Goal: Information Seeking & Learning: Learn about a topic

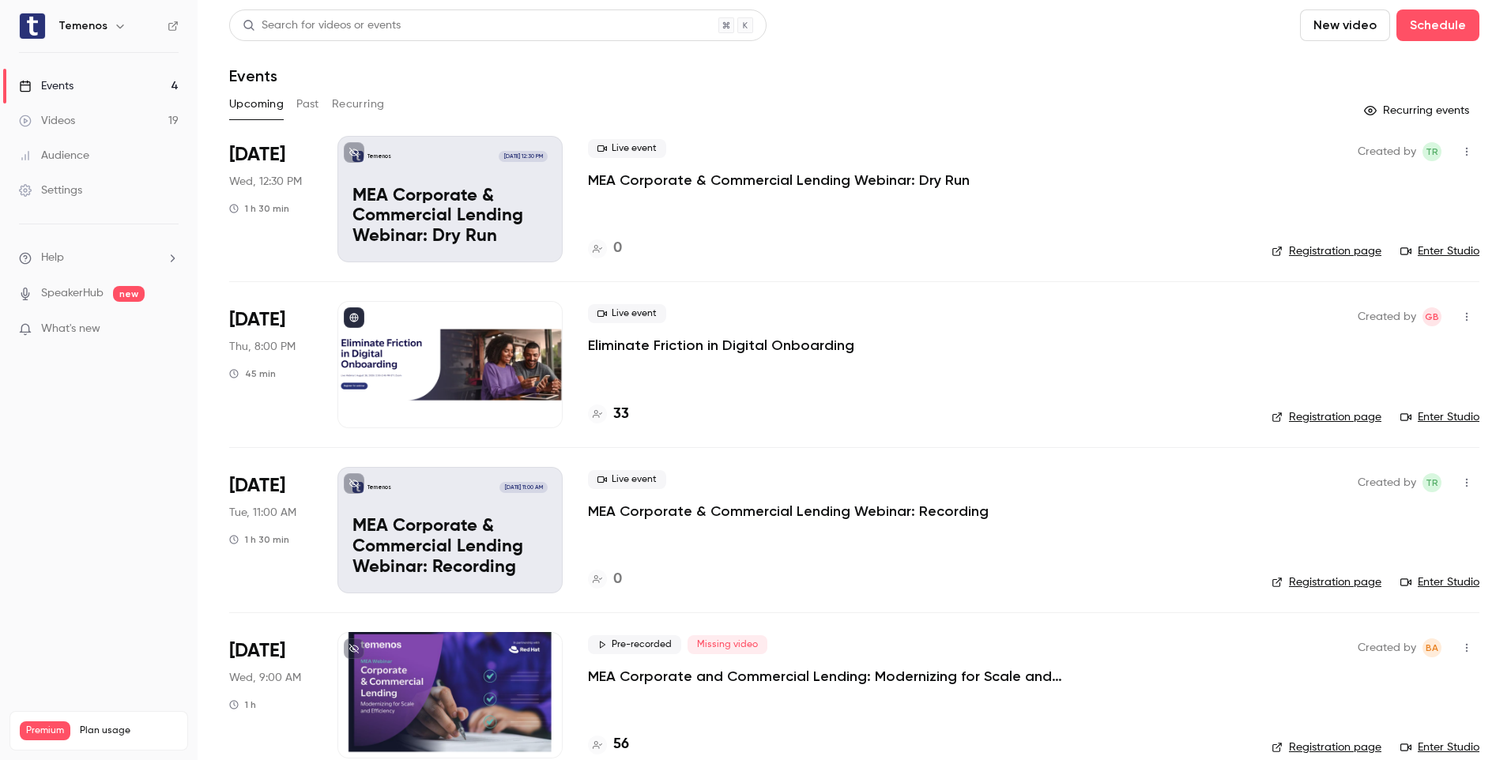
scroll to position [27, 0]
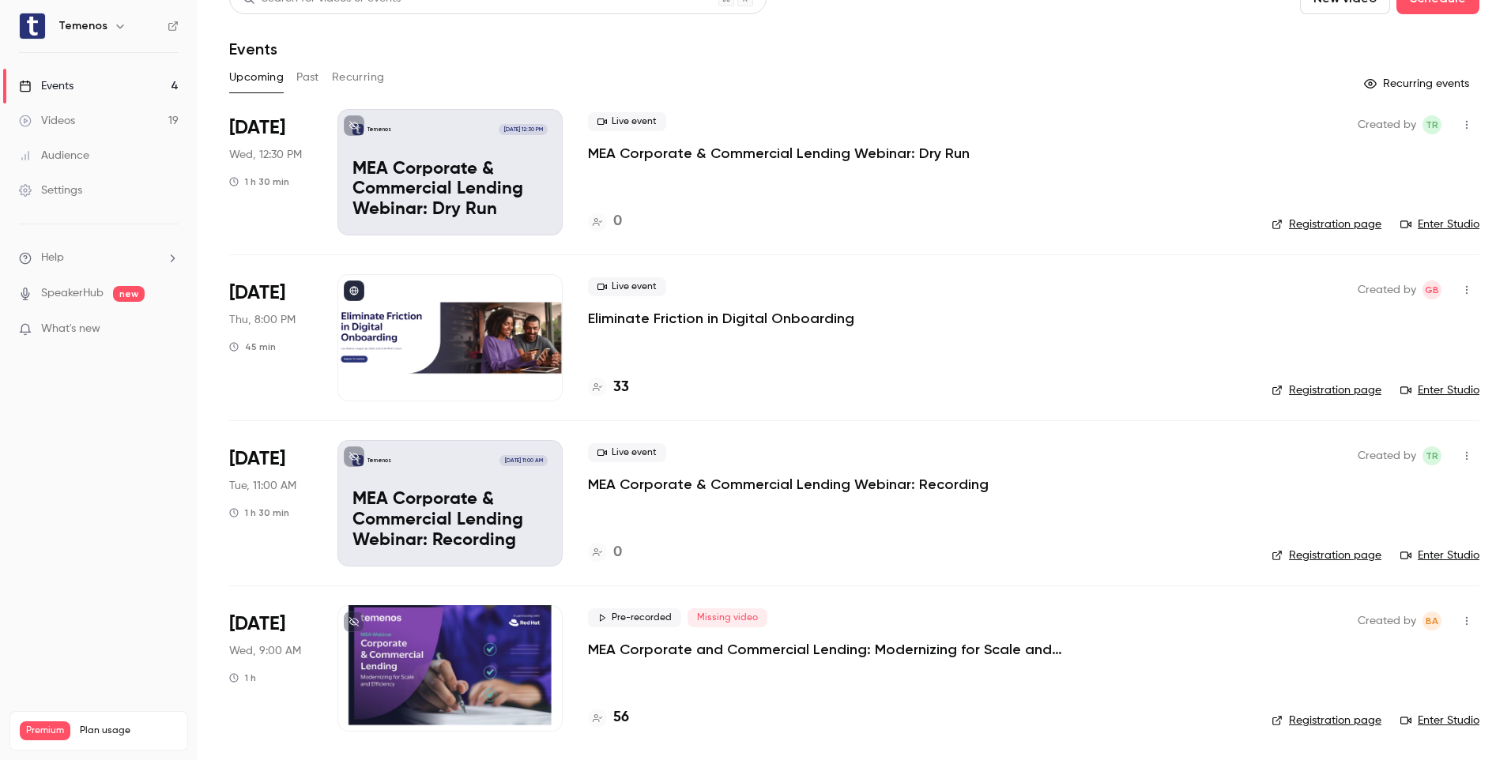
click at [619, 653] on p "MEA Corporate and Commercial Lending: Modernizing for Scale and Efficiency" at bounding box center [825, 649] width 474 height 19
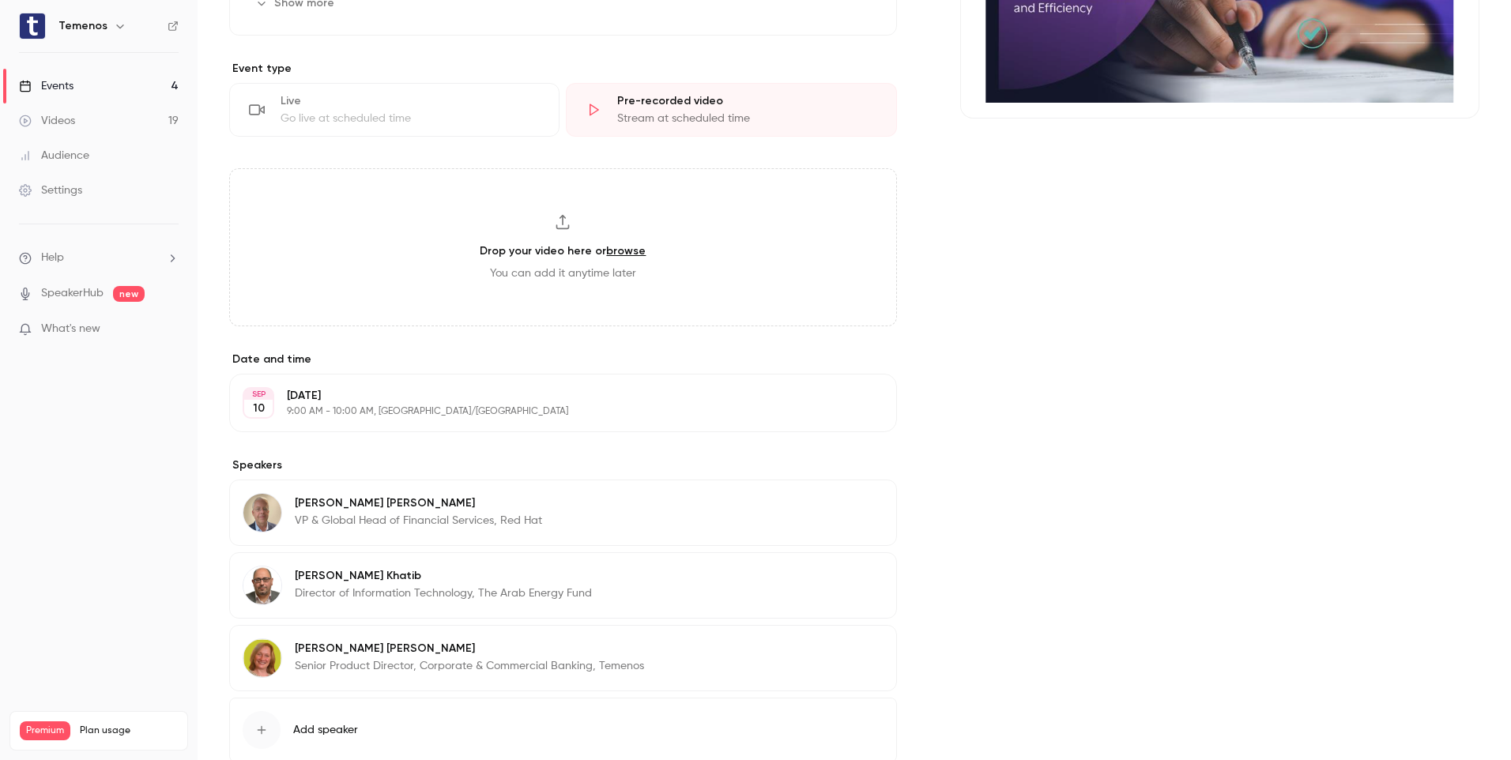
scroll to position [278, 0]
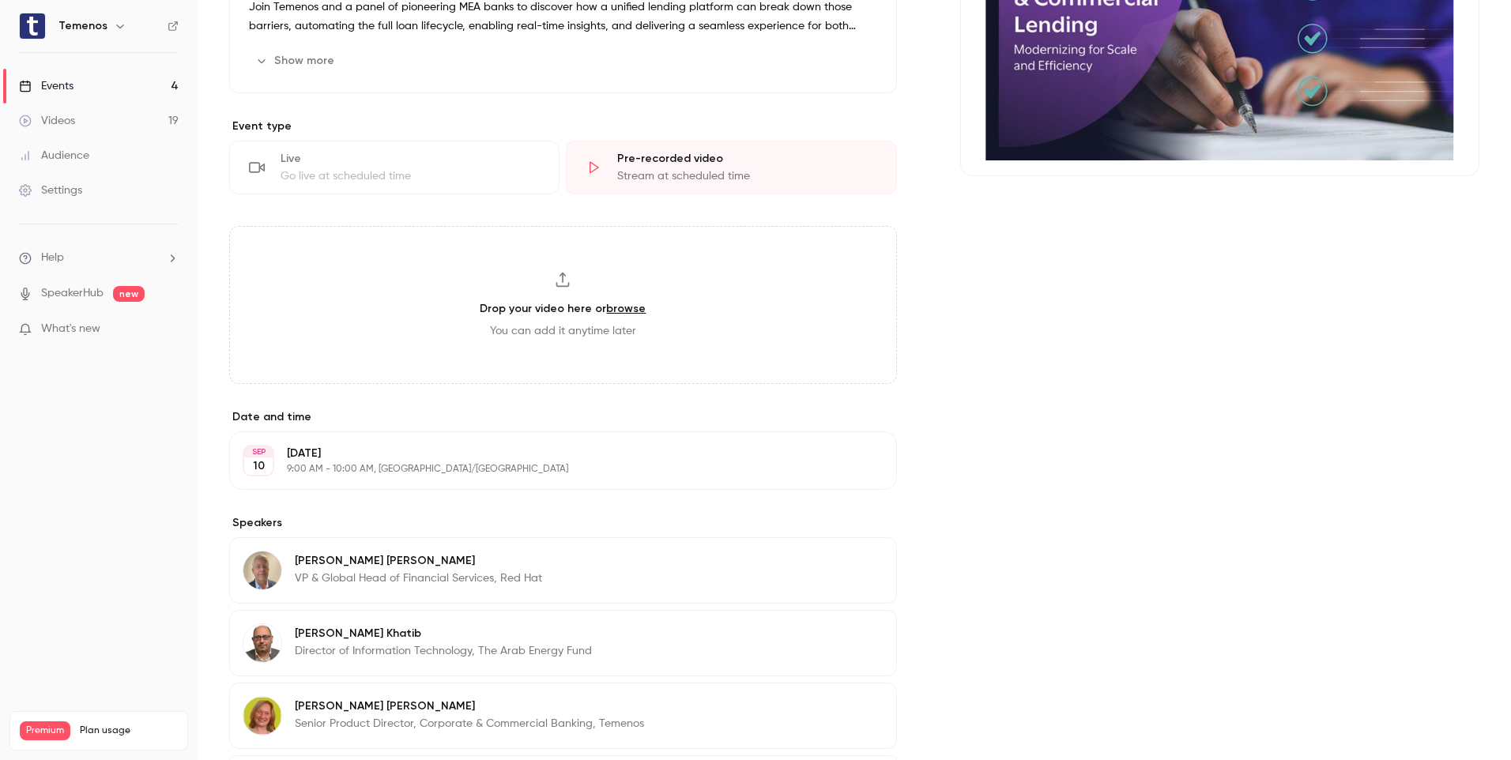
click at [349, 465] on p "9:00 AM - 10:00 AM, [GEOGRAPHIC_DATA]/[GEOGRAPHIC_DATA]" at bounding box center [550, 469] width 526 height 13
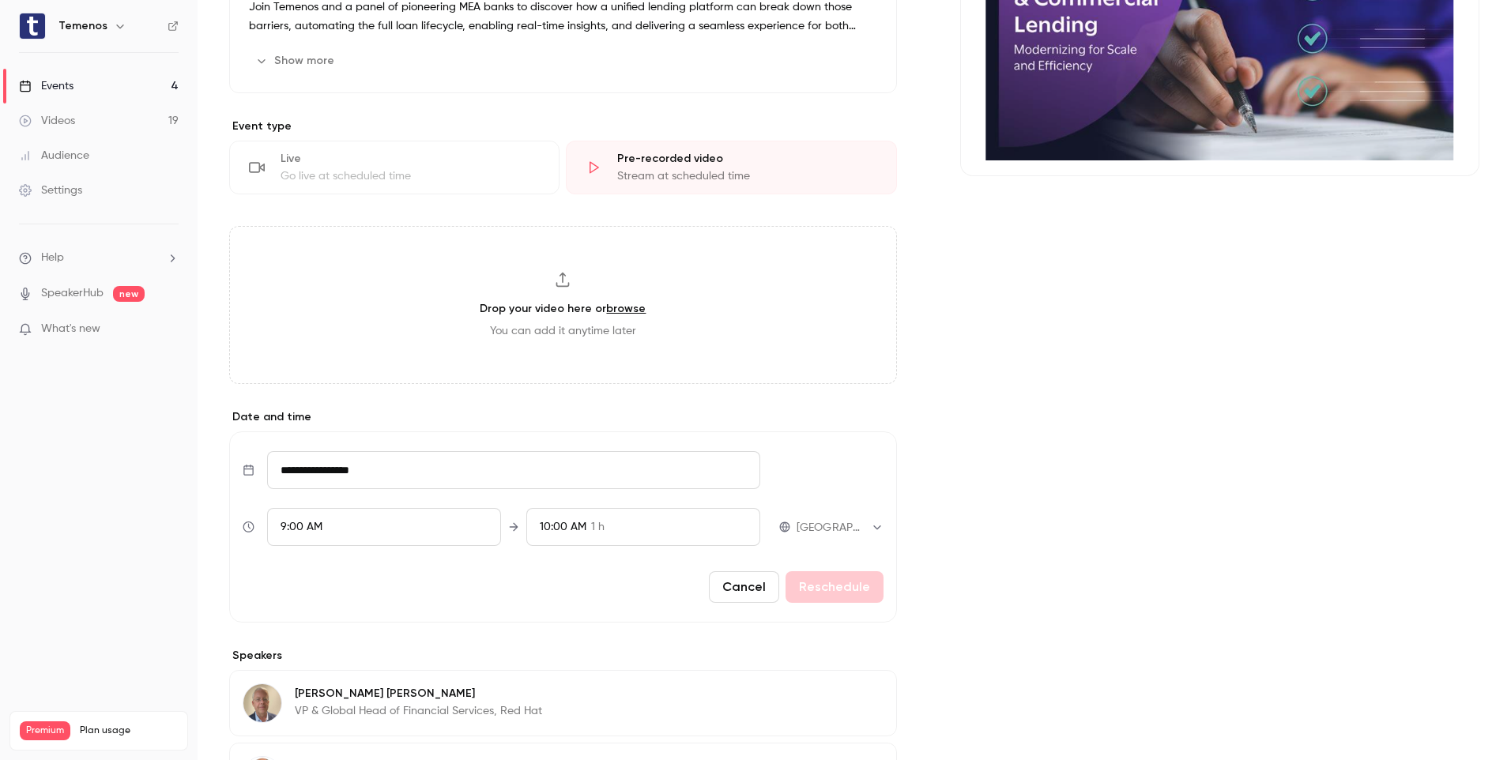
click at [834, 588] on div "Cancel Reschedule" at bounding box center [563, 587] width 641 height 32
click at [863, 604] on form "**********" at bounding box center [563, 526] width 668 height 191
click at [855, 593] on div "Cancel Reschedule" at bounding box center [563, 587] width 641 height 32
click at [1304, 389] on div "Cover image" at bounding box center [1219, 433] width 519 height 1139
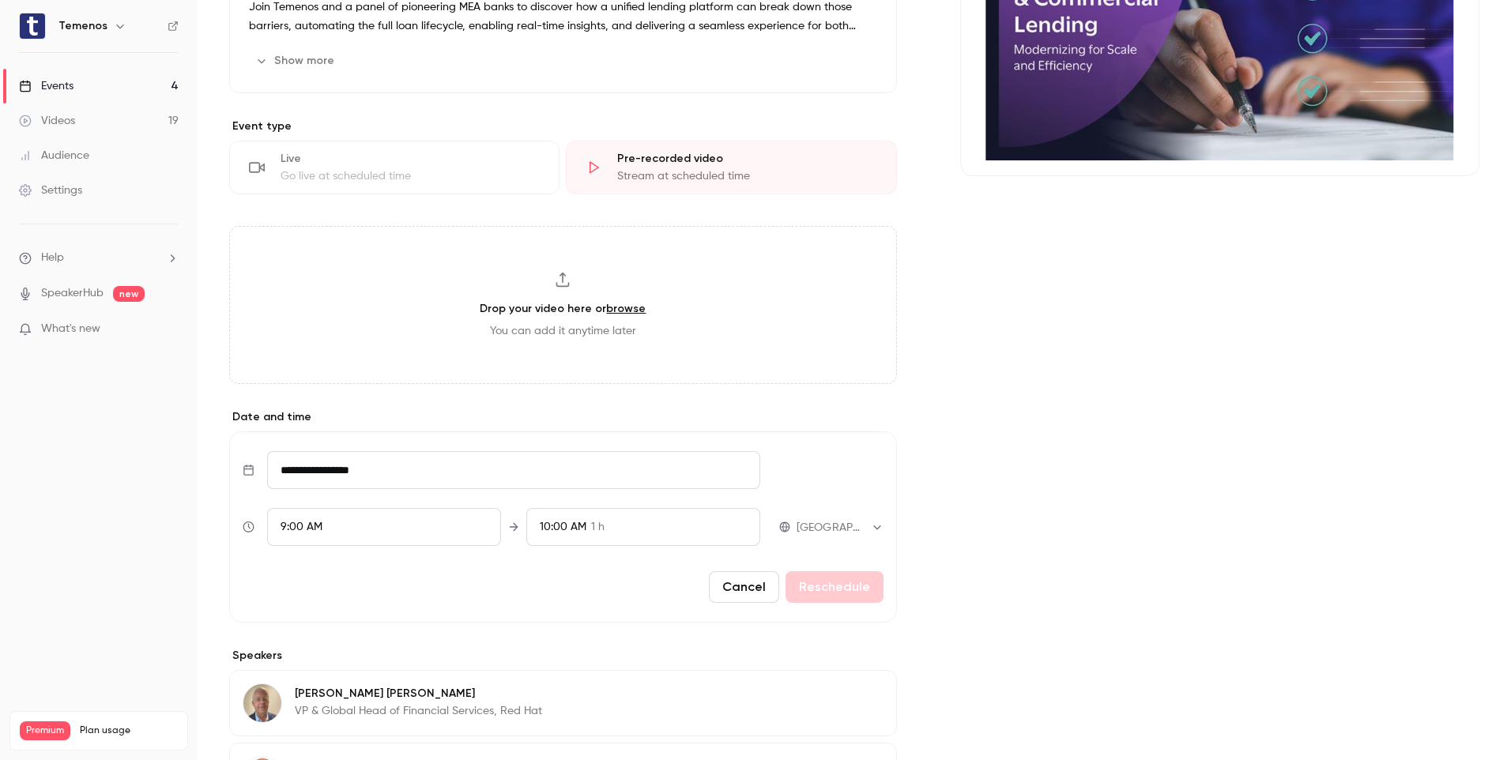
click at [56, 34] on div "Temenos" at bounding box center [99, 26] width 160 height 27
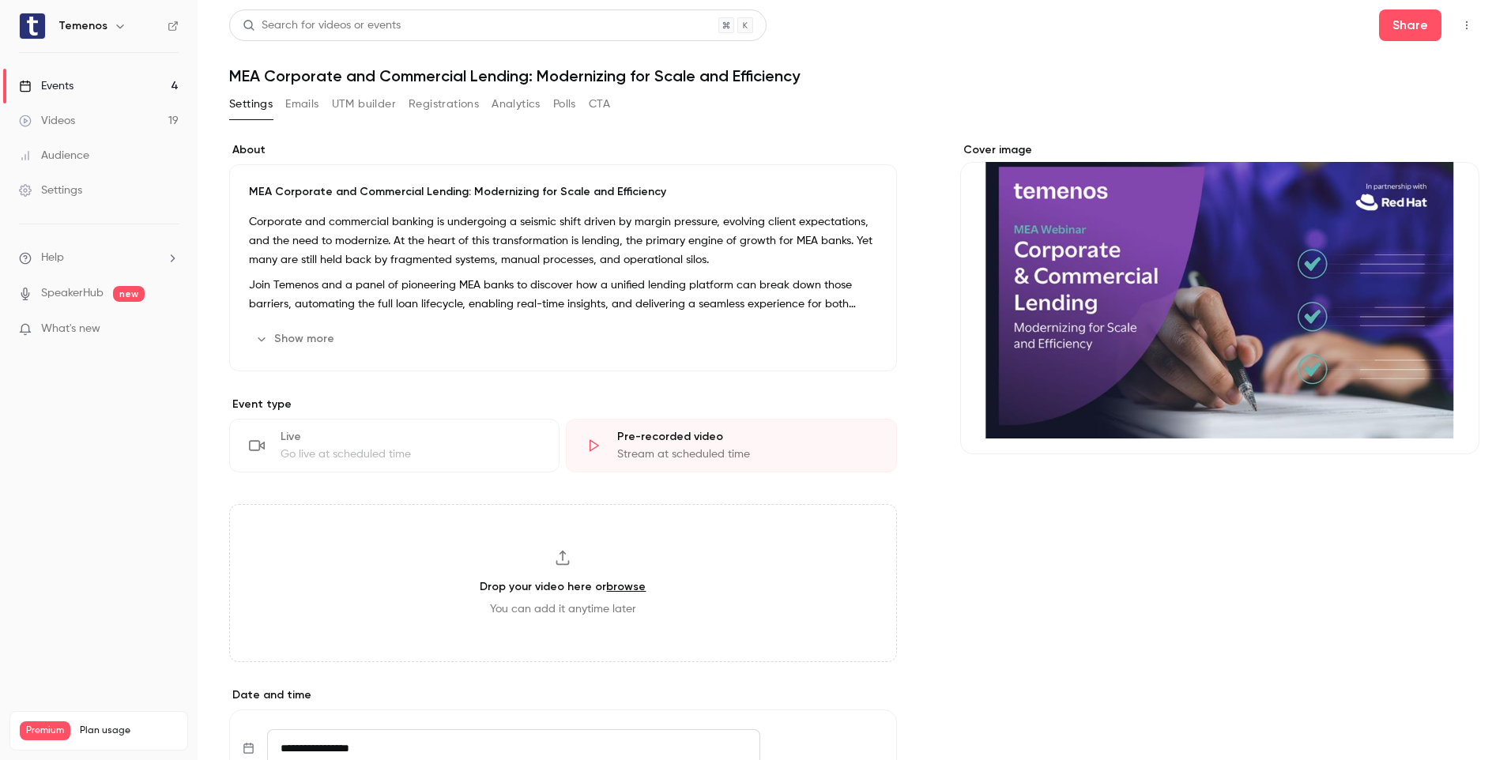
click at [87, 88] on link "Events 4" at bounding box center [99, 86] width 198 height 35
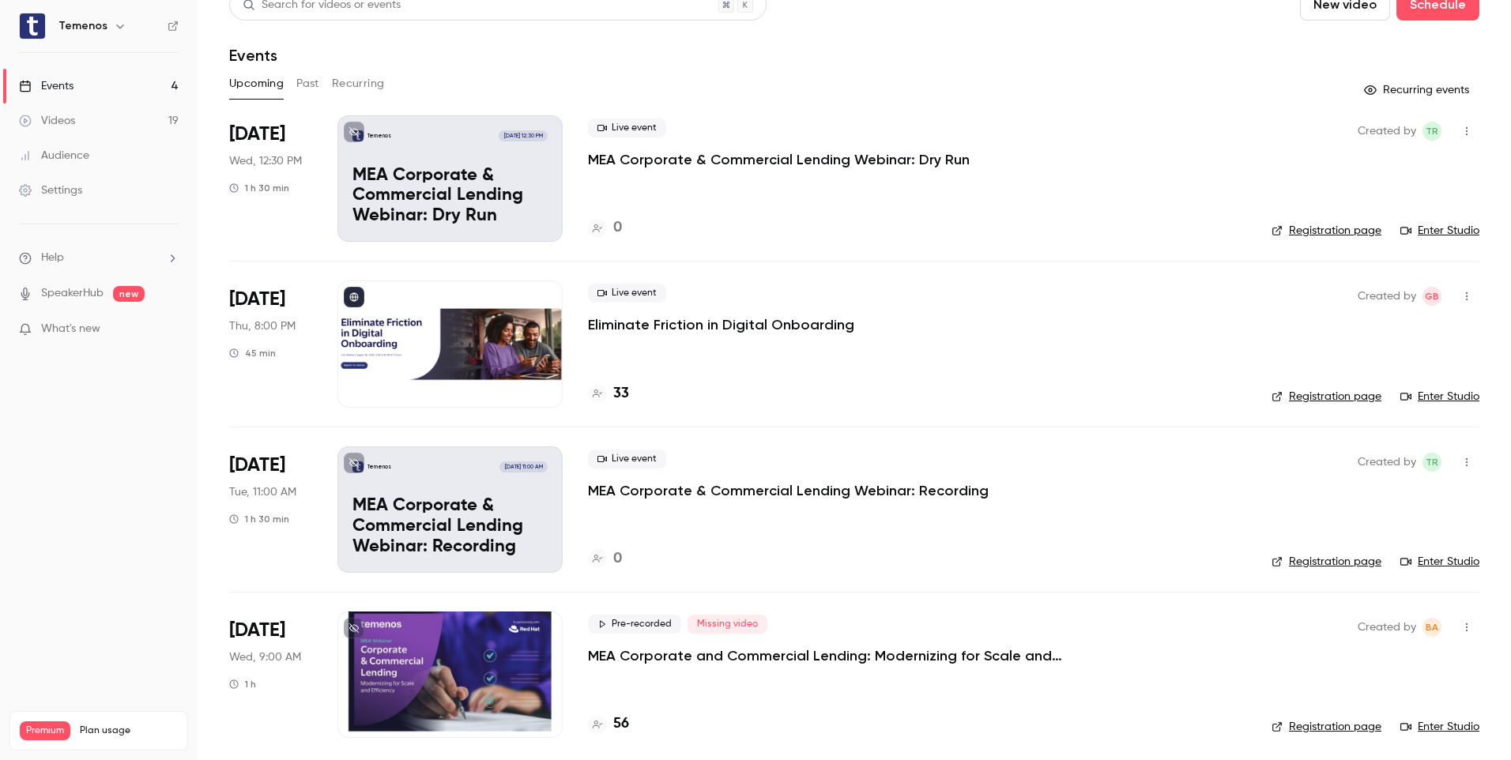
scroll to position [27, 0]
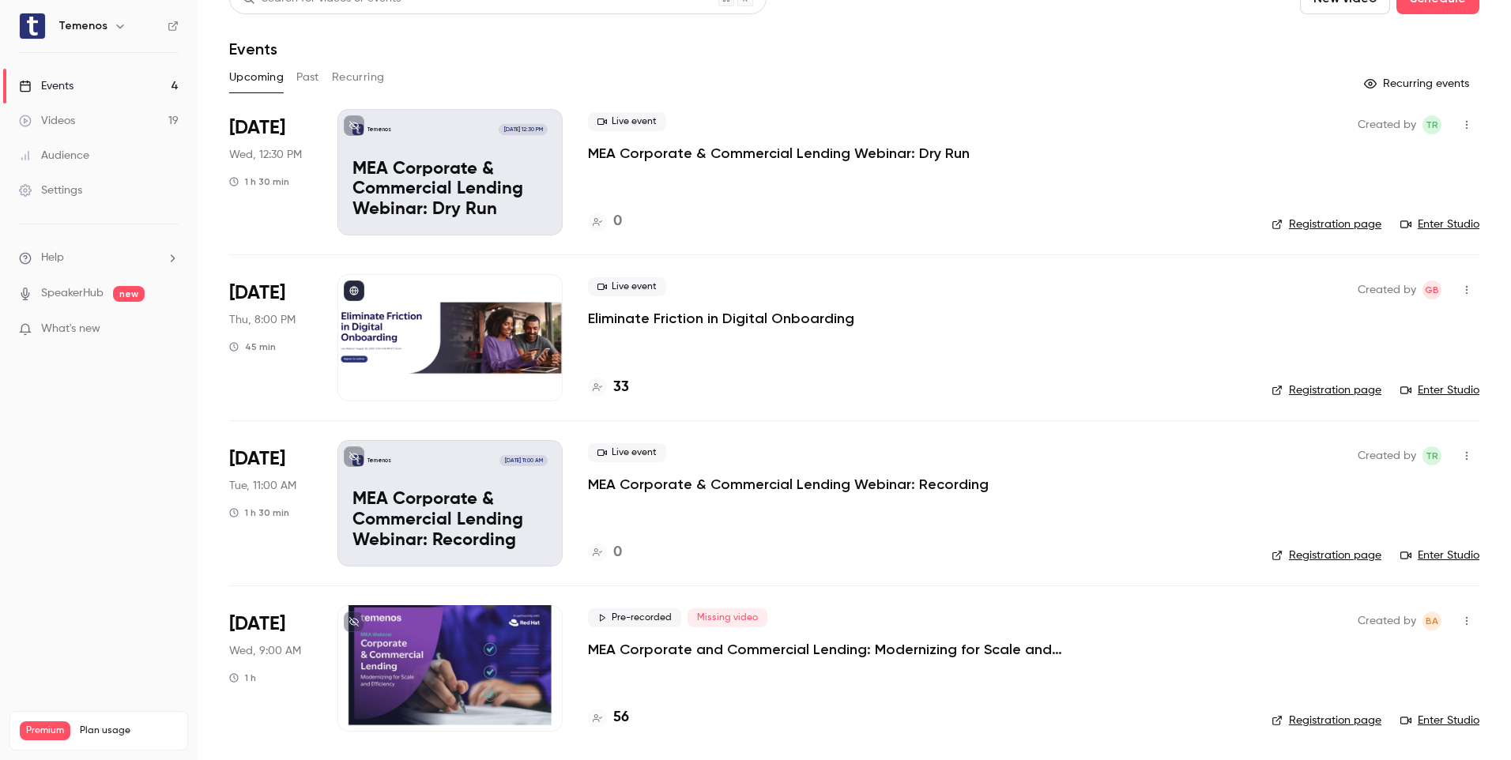
click at [1428, 714] on link "Enter Studio" at bounding box center [1439, 721] width 79 height 16
